Goal: Information Seeking & Learning: Find contact information

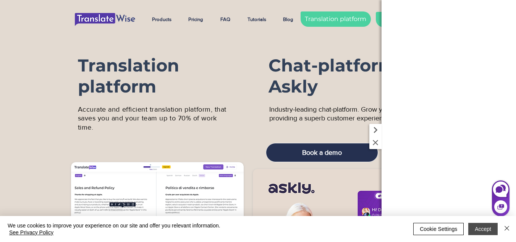
click at [477, 230] on button "Accept" at bounding box center [482, 228] width 29 height 12
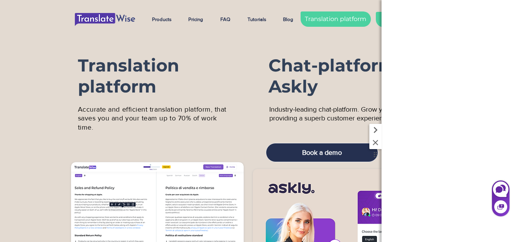
click at [371, 143] on icon at bounding box center [375, 142] width 9 height 9
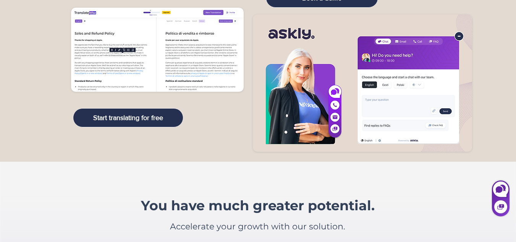
scroll to position [518, 0]
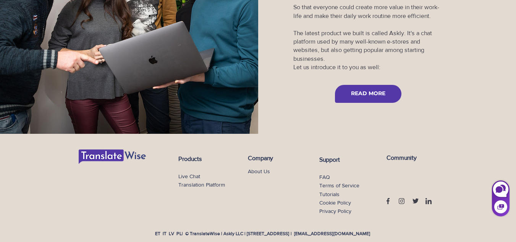
drag, startPoint x: 388, startPoint y: 202, endPoint x: 422, endPoint y: 102, distance: 105.6
click at [422, 102] on div at bounding box center [387, 15] width 258 height 236
drag, startPoint x: 466, startPoint y: 155, endPoint x: 322, endPoint y: 6, distance: 207.8
click at [467, 153] on div "Products Live Chat Translation Platform Company About Us Support FAQ Terms of S…" at bounding box center [258, 188] width 516 height 108
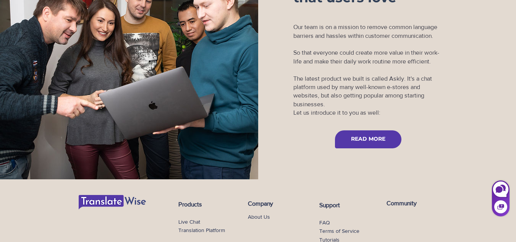
scroll to position [518, 0]
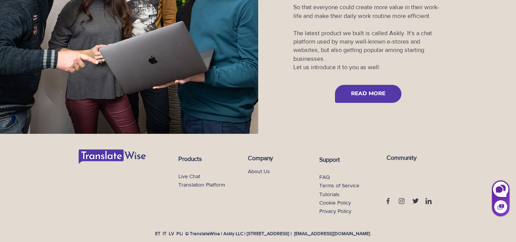
click at [344, 212] on link "Privacy Policy" at bounding box center [335, 211] width 32 height 6
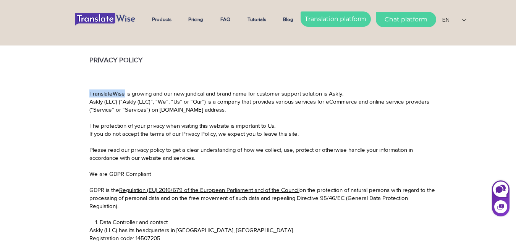
drag, startPoint x: 124, startPoint y: 93, endPoint x: 81, endPoint y: 93, distance: 43.5
copy p "TranslateWise"
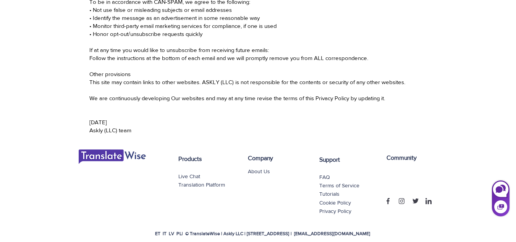
click at [334, 211] on link "Privacy Policy" at bounding box center [335, 211] width 32 height 6
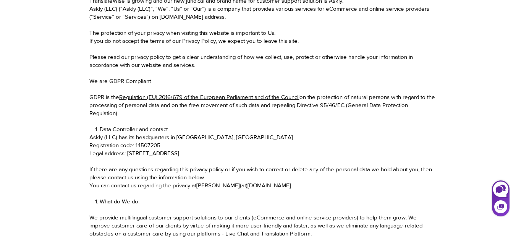
scroll to position [114, 0]
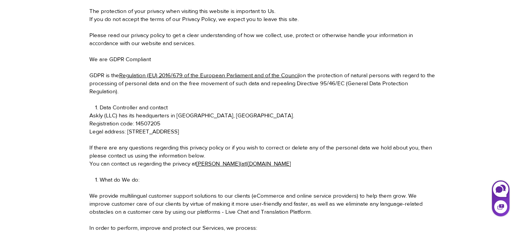
click at [249, 163] on p "You can contact us regarding the privacy at sandra(at)askly.me" at bounding box center [262, 163] width 347 height 8
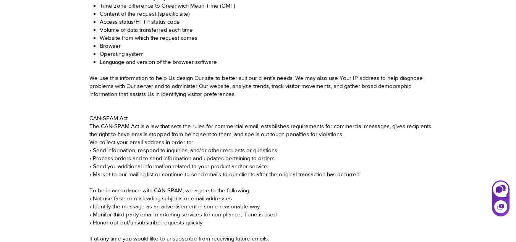
scroll to position [1494, 0]
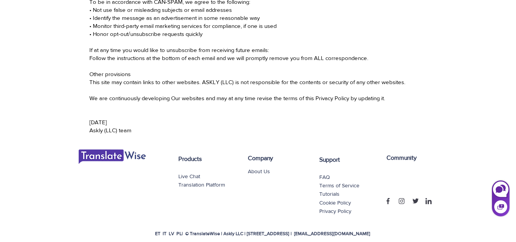
click at [93, 132] on p "Askly (LLC) team" at bounding box center [262, 130] width 347 height 8
copy p "Askly"
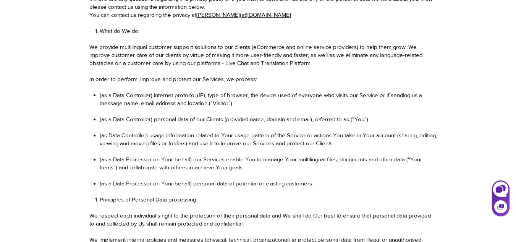
scroll to position [159, 0]
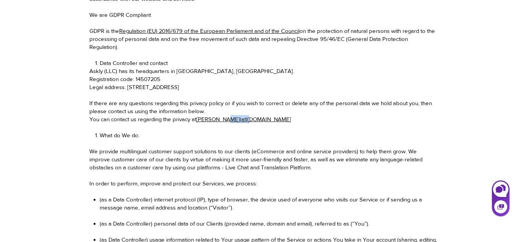
drag, startPoint x: 256, startPoint y: 119, endPoint x: 224, endPoint y: 121, distance: 31.8
click at [224, 121] on p "You can contact us regarding the privacy at sandra(at)askly.me" at bounding box center [262, 119] width 347 height 8
copy link "askly.me"
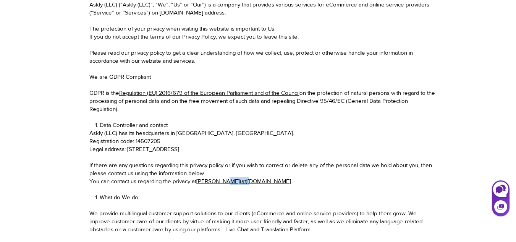
scroll to position [0, 0]
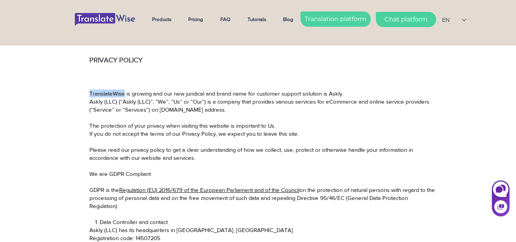
drag, startPoint x: 123, startPoint y: 92, endPoint x: 237, endPoint y: 51, distance: 120.9
copy p "TranslateWise"
